Goal: Information Seeking & Learning: Learn about a topic

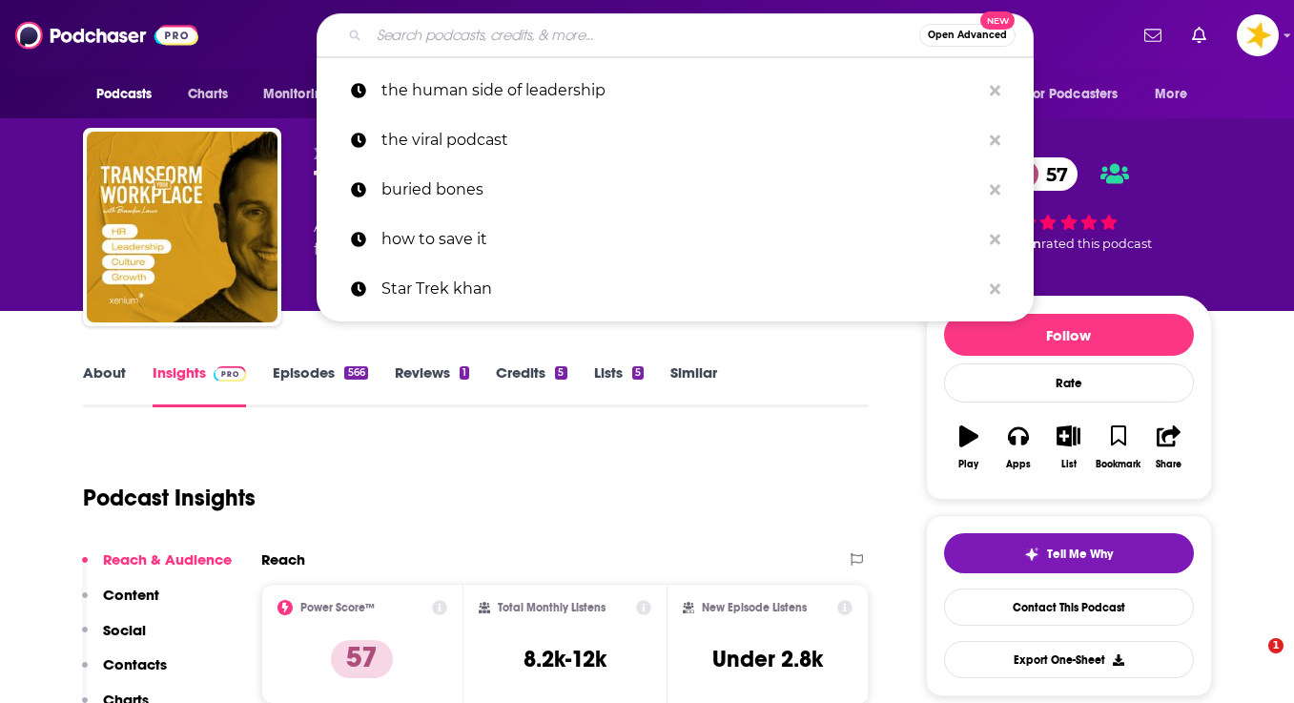
click at [431, 39] on input "Search podcasts, credits, & more..." at bounding box center [644, 35] width 550 height 31
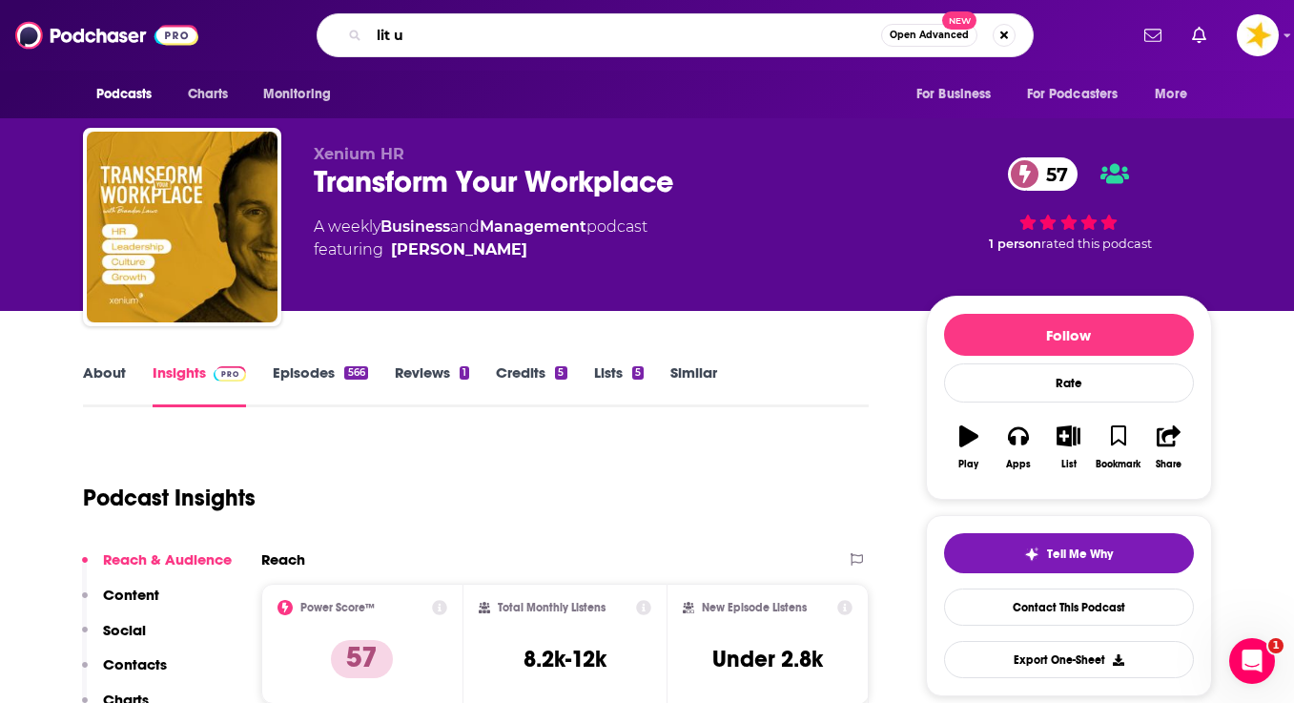
type input "lit up"
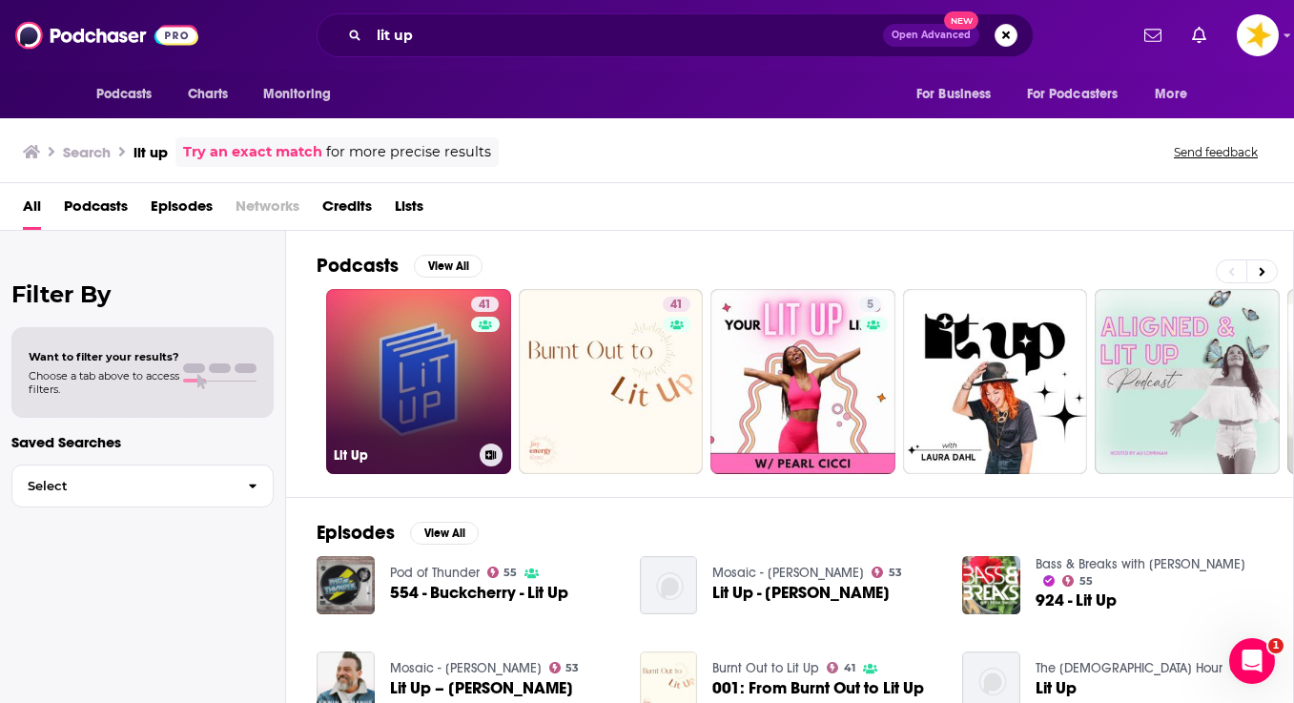
click at [415, 347] on link "41 Lit Up" at bounding box center [418, 381] width 185 height 185
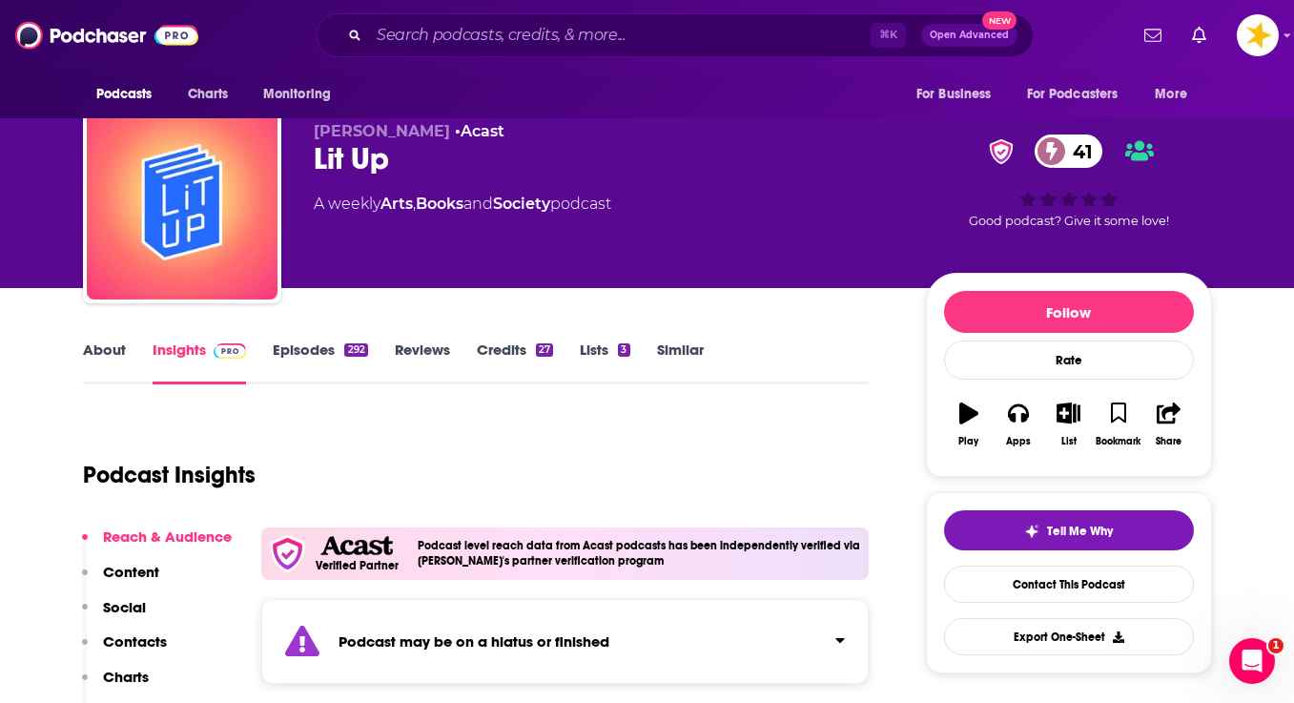
scroll to position [279, 0]
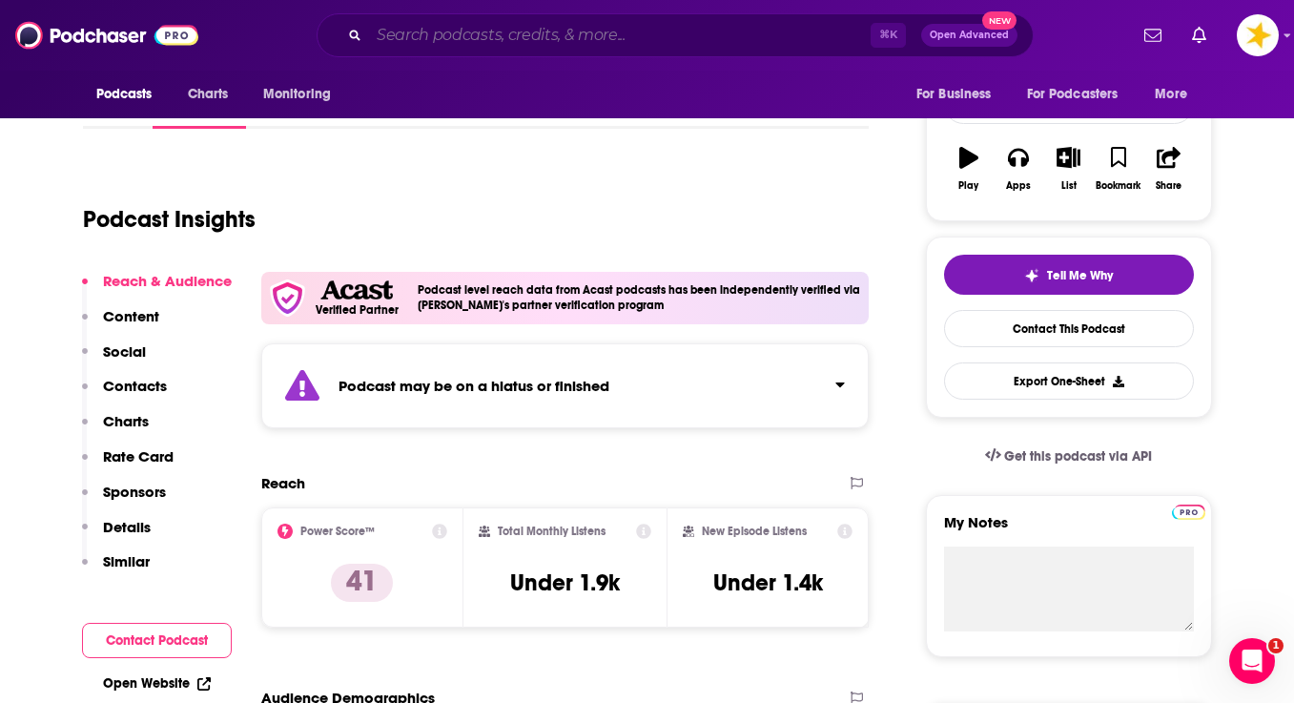
click at [418, 36] on input "Search podcasts, credits, & more..." at bounding box center [620, 35] width 502 height 31
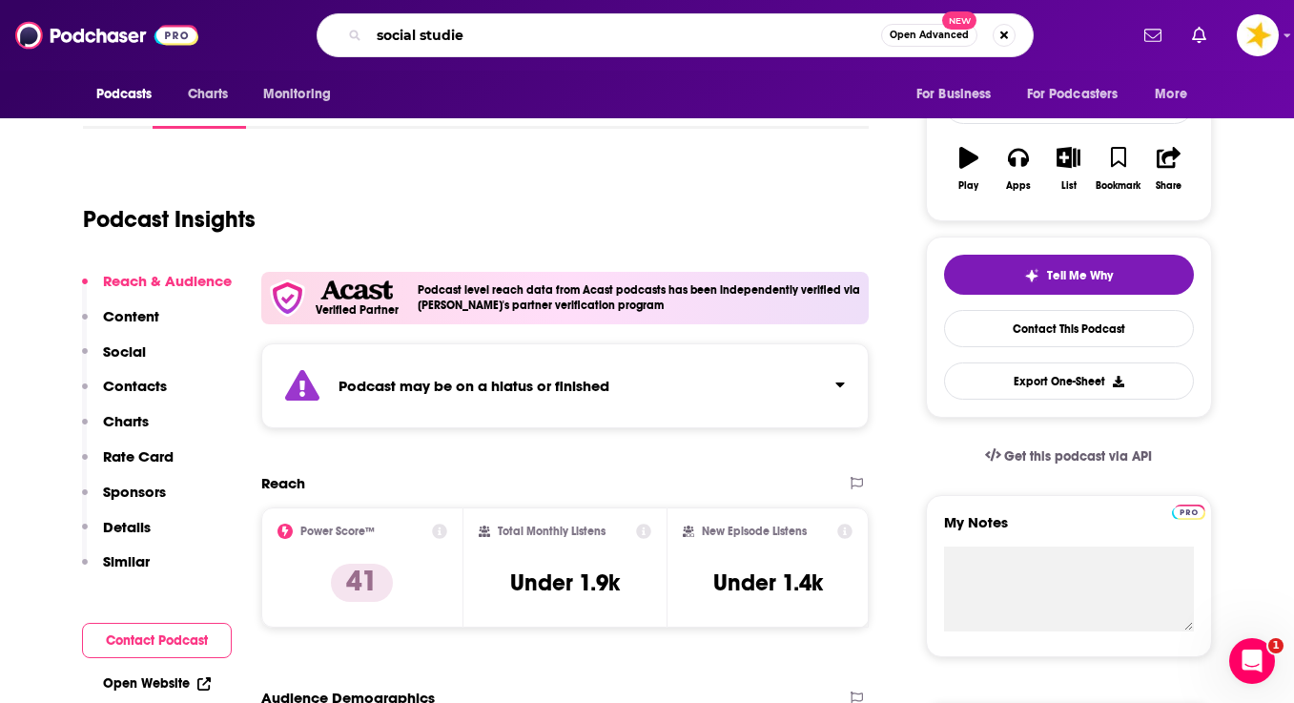
type input "social studies"
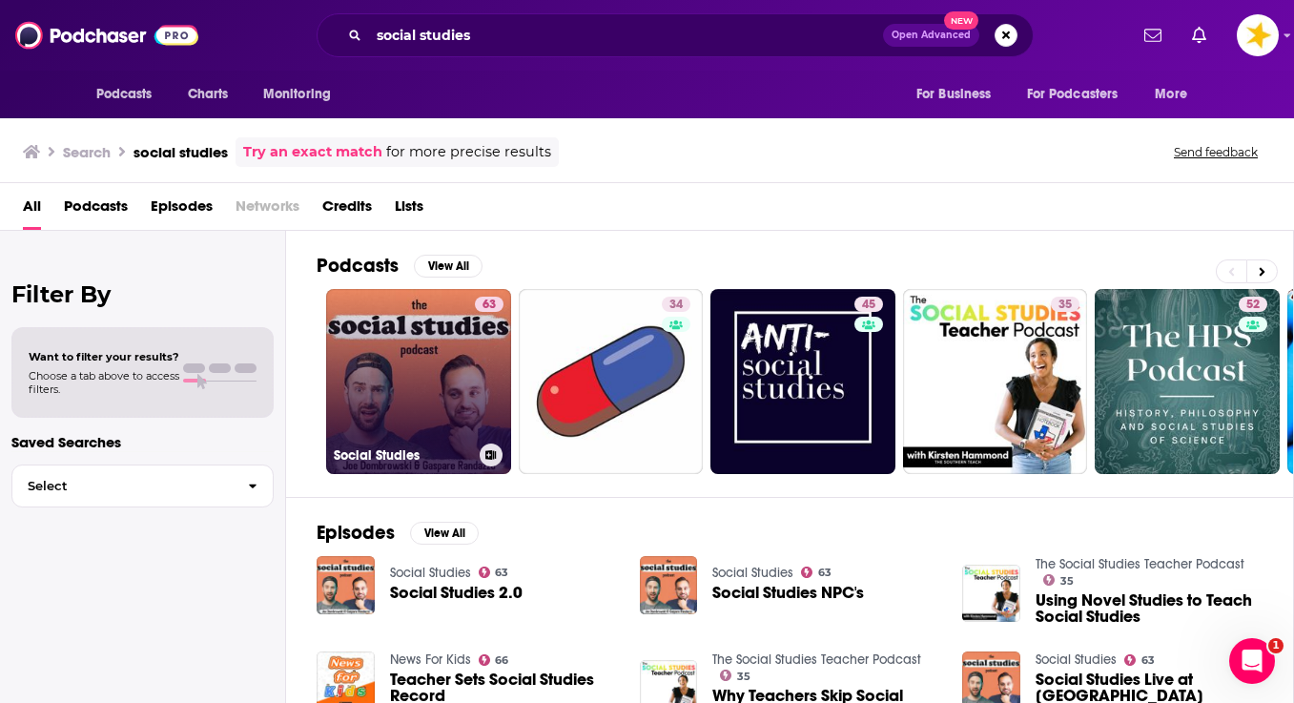
click at [371, 374] on link "63 Social Studies" at bounding box center [418, 381] width 185 height 185
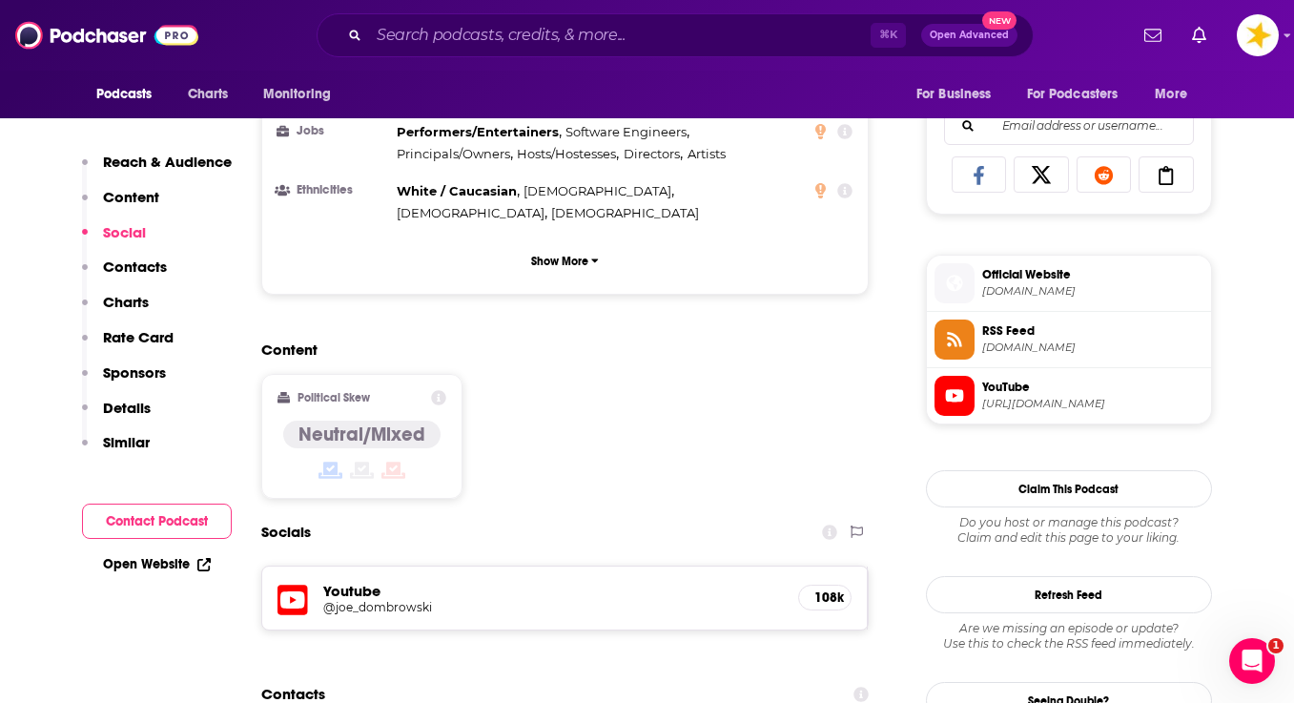
scroll to position [1332, 0]
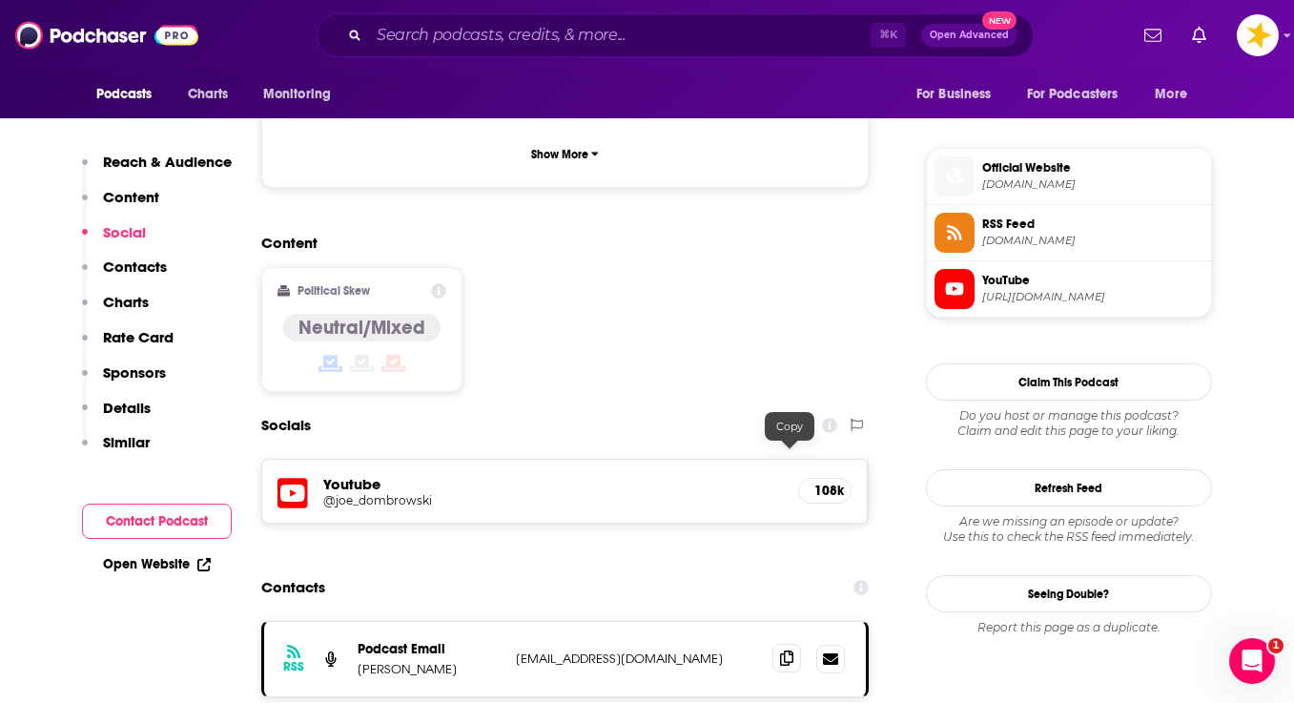
click at [790, 650] on icon at bounding box center [786, 657] width 13 height 15
